Goal: Find specific page/section: Find specific page/section

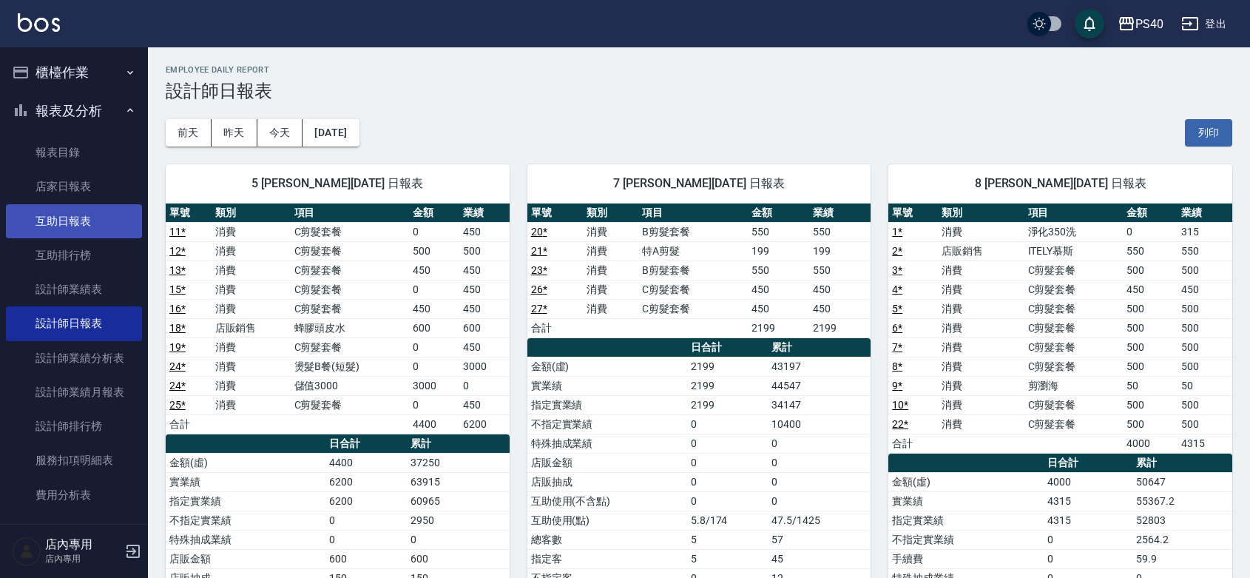
click at [71, 223] on link "互助日報表" at bounding box center [74, 221] width 136 height 34
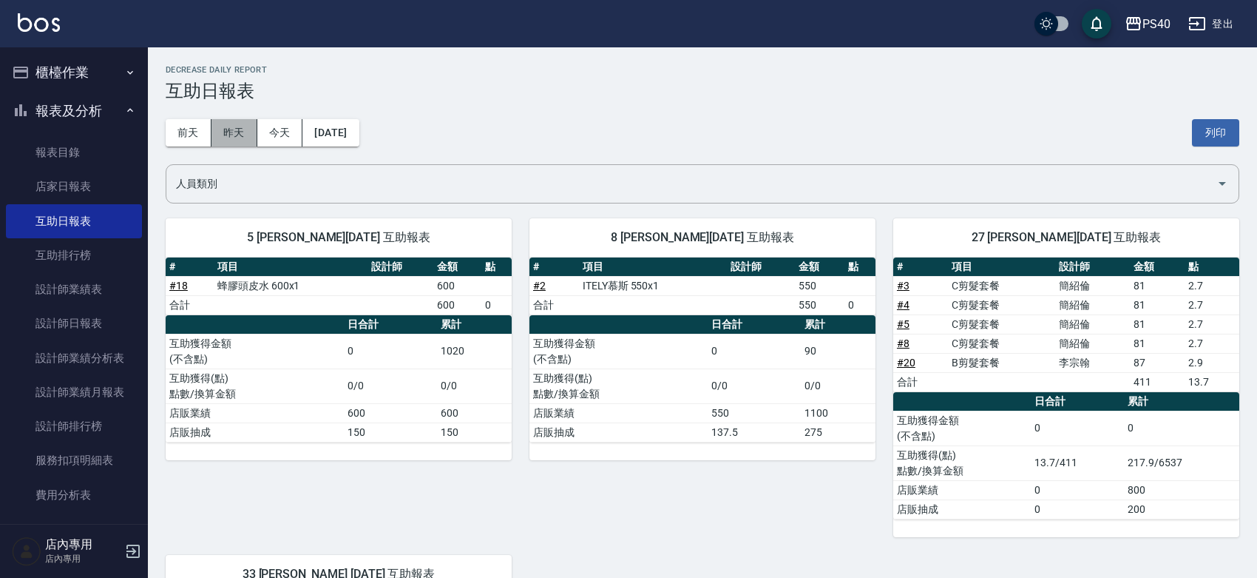
click at [234, 135] on button "昨天" at bounding box center [234, 132] width 46 height 27
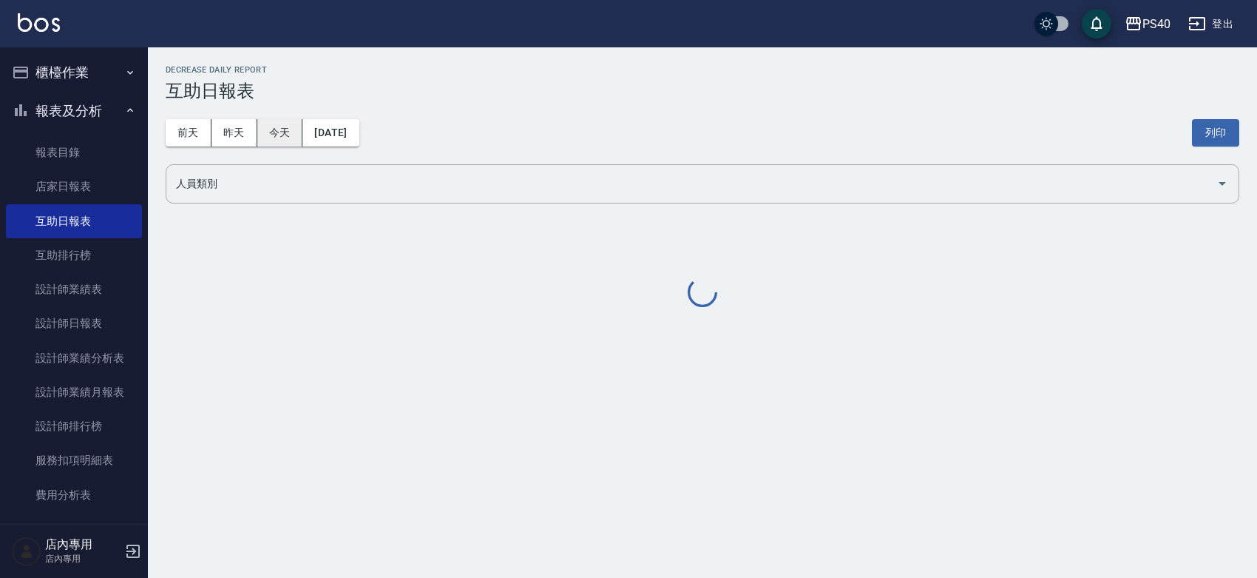
click at [261, 133] on button "今天" at bounding box center [280, 132] width 46 height 27
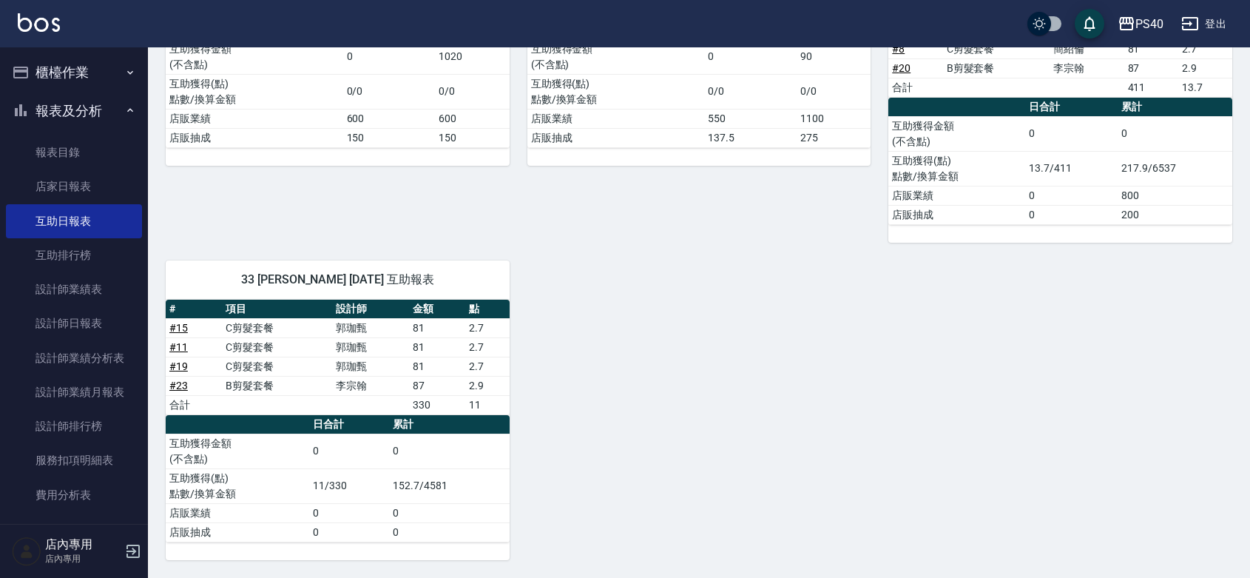
scroll to position [82, 0]
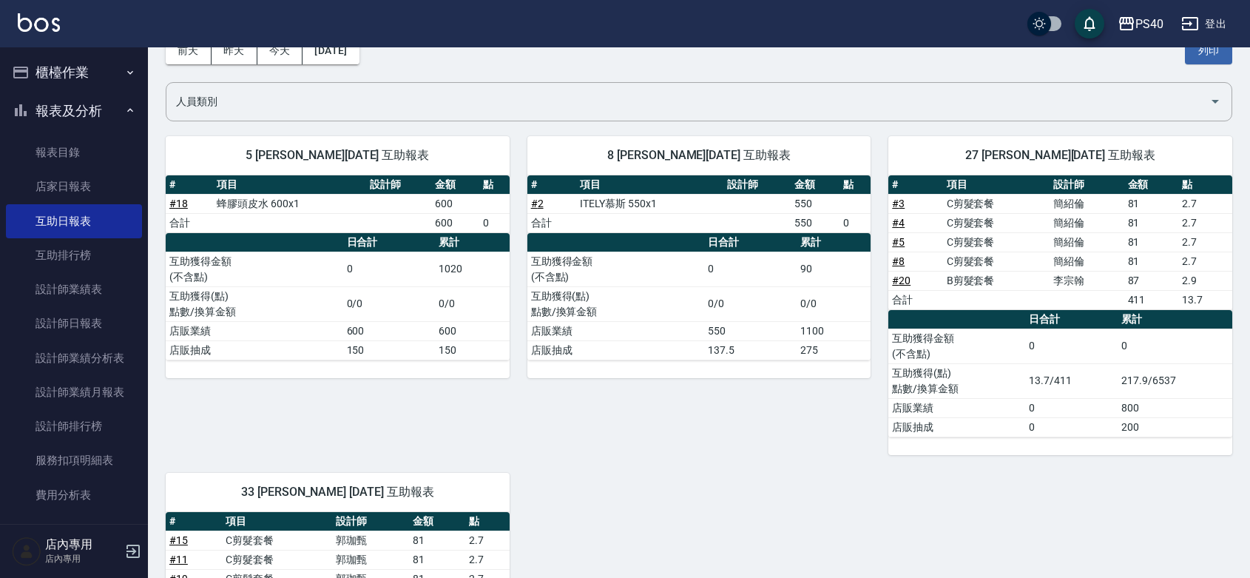
click at [1015, 200] on td "C剪髮套餐" at bounding box center [996, 203] width 107 height 19
drag, startPoint x: 1013, startPoint y: 220, endPoint x: 1011, endPoint y: 233, distance: 12.8
click at [1013, 222] on td "C剪髮套餐" at bounding box center [996, 222] width 107 height 19
click at [1011, 234] on td "C剪髮套餐" at bounding box center [996, 241] width 107 height 19
click at [1006, 252] on td "C剪髮套餐" at bounding box center [996, 260] width 107 height 19
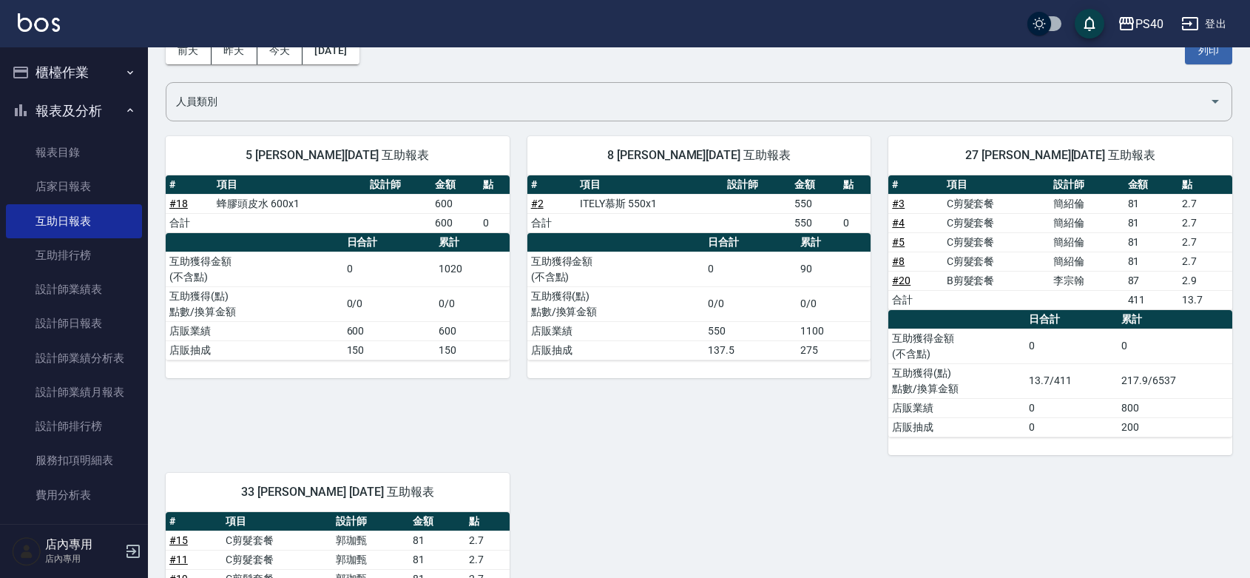
click at [1015, 281] on td "B剪髮套餐" at bounding box center [996, 280] width 107 height 19
click at [97, 315] on link "設計師日報表" at bounding box center [74, 323] width 136 height 34
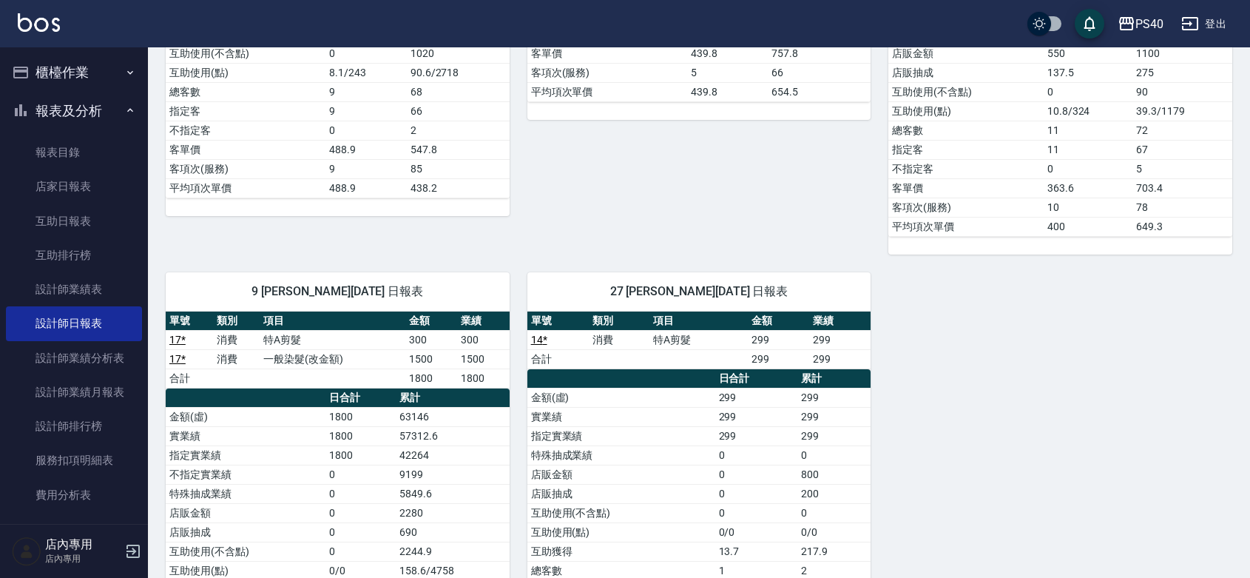
scroll to position [490, 0]
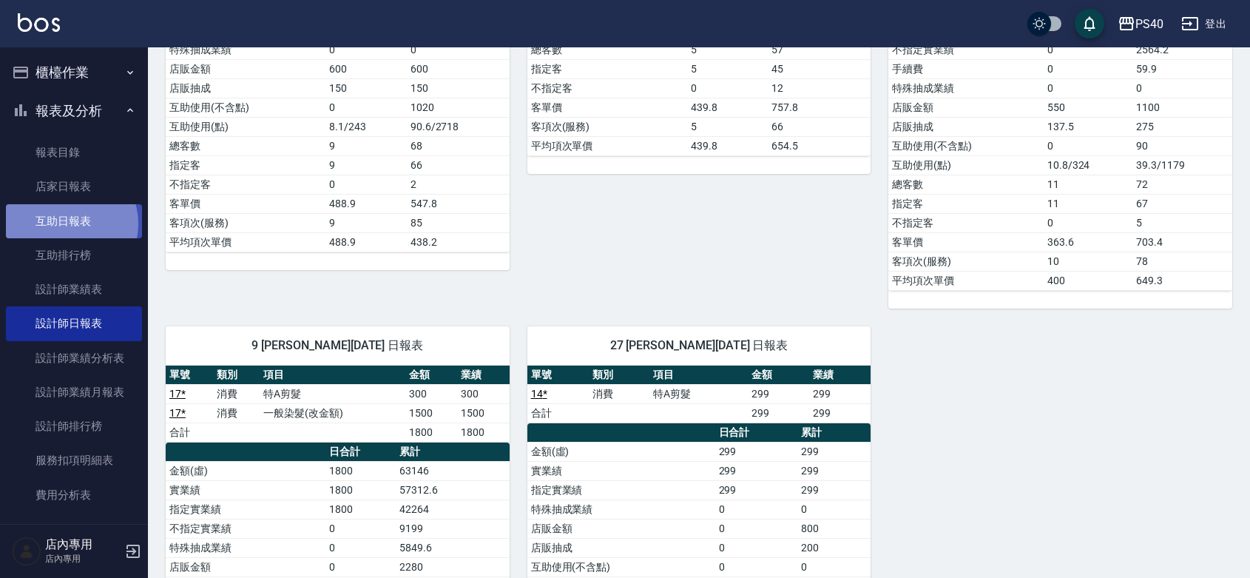
click at [67, 223] on link "互助日報表" at bounding box center [74, 221] width 136 height 34
